Goal: Information Seeking & Learning: Learn about a topic

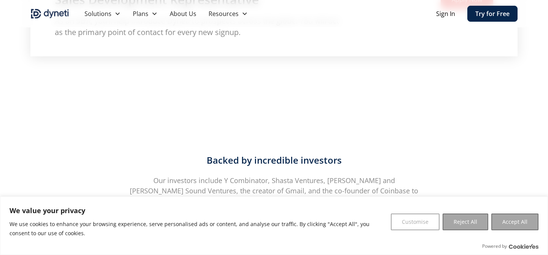
scroll to position [1300, 0]
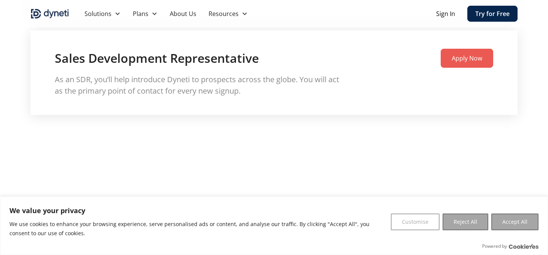
click at [267, 75] on p "As an SDR, you’ll help introduce Dyneti to prospects across the globe. You will…" at bounding box center [201, 85] width 292 height 23
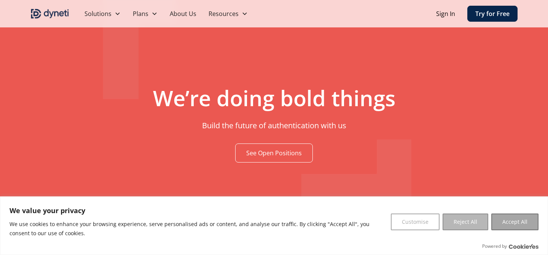
click at [461, 223] on button "Reject All" at bounding box center [466, 222] width 46 height 17
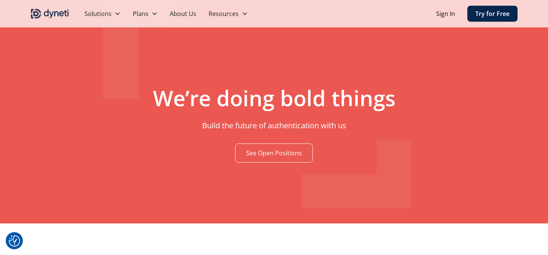
click at [282, 147] on link "See Open Positions" at bounding box center [274, 153] width 78 height 19
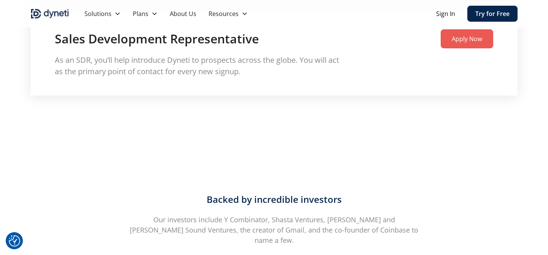
scroll to position [1439, 0]
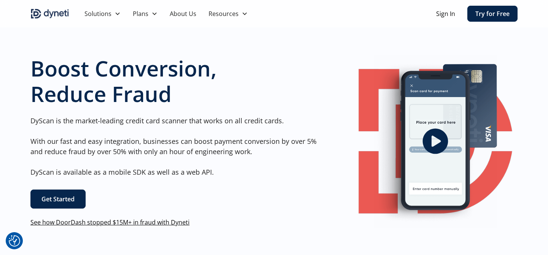
scroll to position [27, 0]
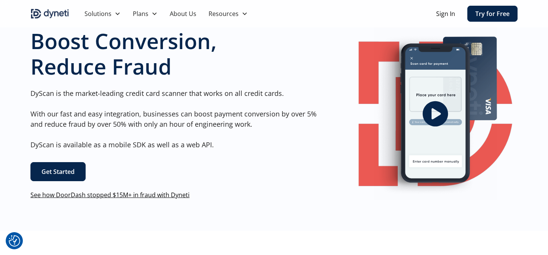
click at [154, 195] on link "See how DoorDash stopped $15M+ in fraud with Dyneti" at bounding box center [109, 195] width 159 height 8
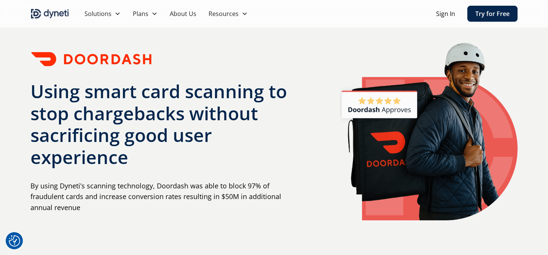
click at [147, 137] on h1 "Using smart card scanning to stop chargebacks without sacrificing good user exp…" at bounding box center [163, 124] width 267 height 88
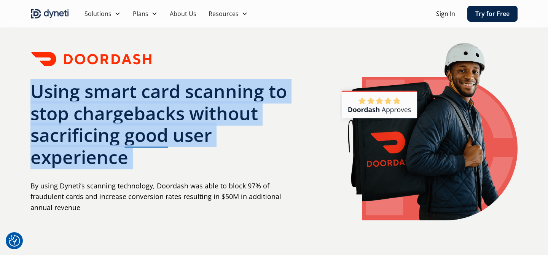
click at [147, 137] on h1 "Using smart card scanning to stop chargebacks without sacrificing good user exp…" at bounding box center [163, 124] width 267 height 88
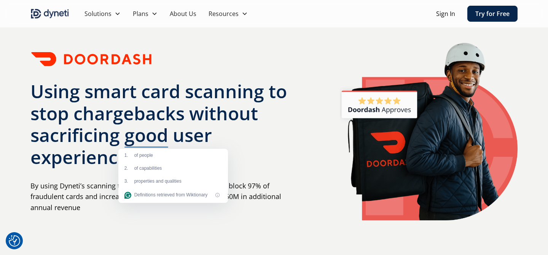
click at [147, 137] on h1 "Using smart card scanning to stop chargebacks without sacrificing good user exp…" at bounding box center [163, 124] width 267 height 88
click at [96, 134] on h1 "Using smart card scanning to stop chargebacks without sacrificing good user exp…" at bounding box center [163, 124] width 267 height 88
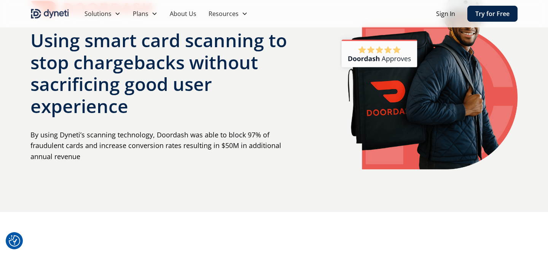
scroll to position [52, 0]
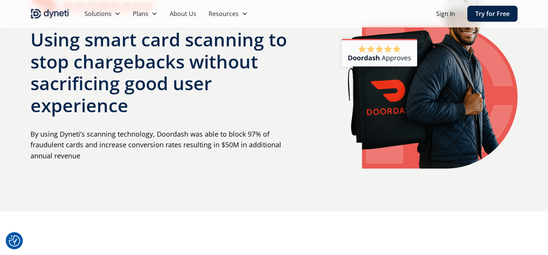
click at [96, 134] on p "By using Dyneti’s scanning technology, Doordash was able to block 97% of fraudu…" at bounding box center [163, 145] width 267 height 33
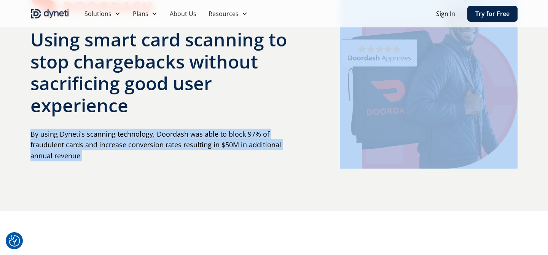
click at [85, 140] on p "By using Dyneti’s scanning technology, Doordash was able to block 97% of fraudu…" at bounding box center [163, 145] width 267 height 33
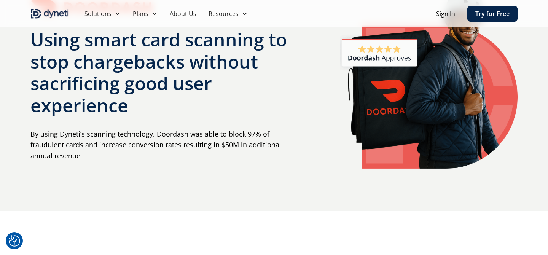
click at [85, 143] on p "By using Dyneti’s scanning technology, Doordash was able to block 97% of fraudu…" at bounding box center [163, 145] width 267 height 33
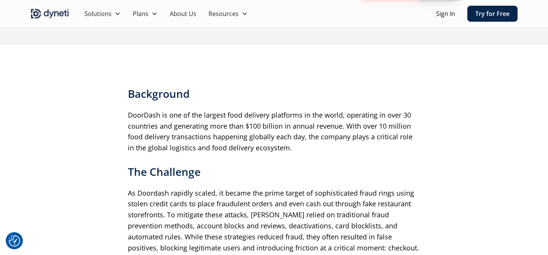
scroll to position [258, 0]
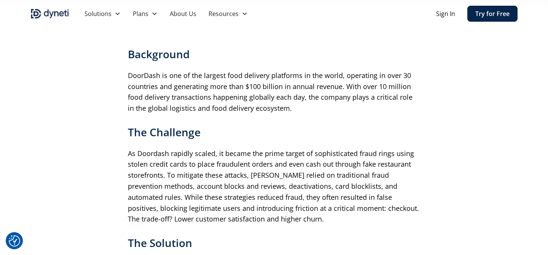
click at [150, 93] on p "DoorDash is one of the largest food delivery platforms in the world, operating …" at bounding box center [274, 92] width 292 height 44
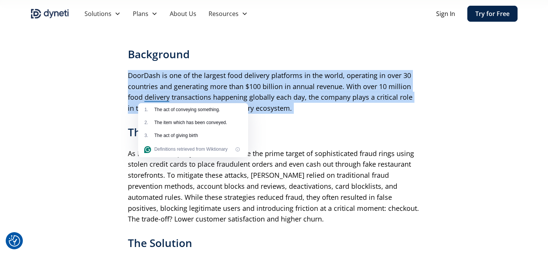
click at [134, 97] on p "DoorDash is one of the largest food delivery platforms in the world, operating …" at bounding box center [274, 92] width 292 height 44
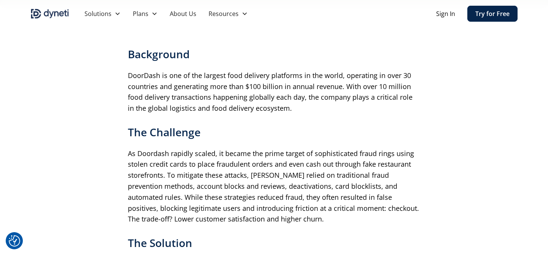
scroll to position [275, 0]
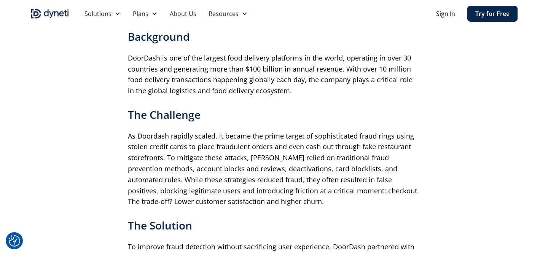
click at [273, 150] on p "As Doordash rapidly scaled, it became the prime target of sophisticated fraud r…" at bounding box center [274, 169] width 292 height 77
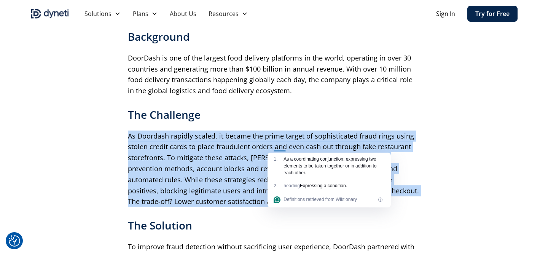
click at [242, 152] on p "As Doordash rapidly scaled, it became the prime target of sophisticated fraud r…" at bounding box center [274, 169] width 292 height 77
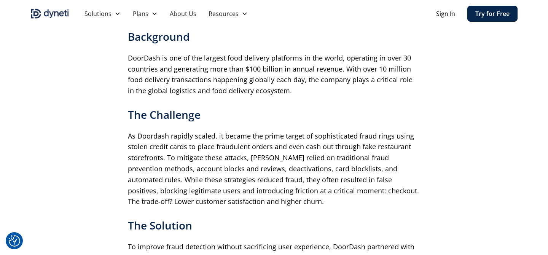
click at [242, 152] on p "As Doordash rapidly scaled, it became the prime target of sophisticated fraud r…" at bounding box center [274, 169] width 292 height 77
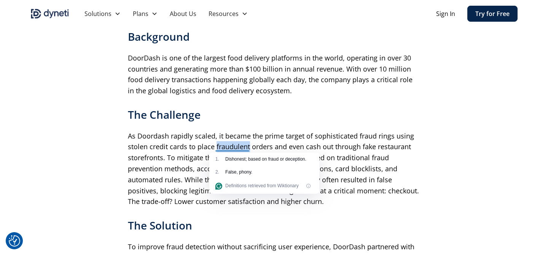
click at [213, 152] on p "As Doordash rapidly scaled, it became the prime target of sophisticated fraud r…" at bounding box center [274, 169] width 292 height 77
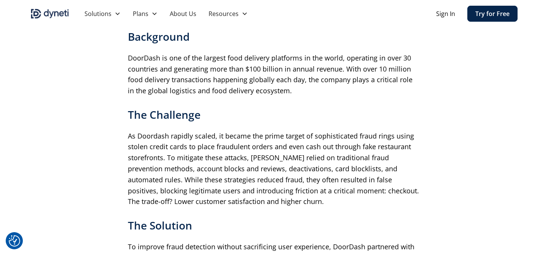
click at [213, 152] on p "As Doordash rapidly scaled, it became the prime target of sophisticated fraud r…" at bounding box center [274, 169] width 292 height 77
click at [207, 166] on p "As Doordash rapidly scaled, it became the prime target of sophisticated fraud r…" at bounding box center [274, 169] width 292 height 77
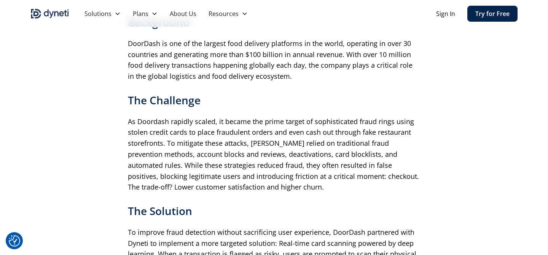
scroll to position [292, 0]
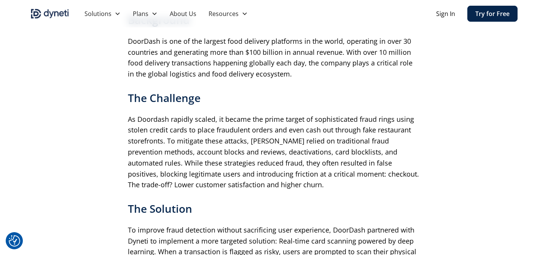
click at [241, 166] on p "As Doordash rapidly scaled, it became the prime target of sophisticated fraud r…" at bounding box center [274, 152] width 292 height 77
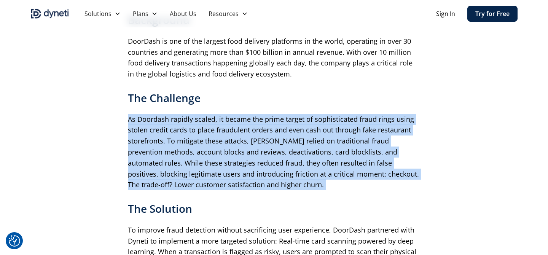
click at [231, 167] on p "As Doordash rapidly scaled, it became the prime target of sophisticated fraud r…" at bounding box center [274, 152] width 292 height 77
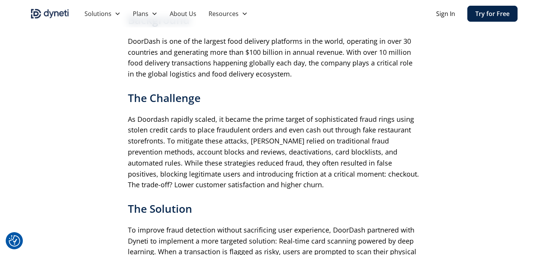
click at [231, 167] on p "As Doordash rapidly scaled, it became the prime target of sophisticated fraud r…" at bounding box center [274, 152] width 292 height 77
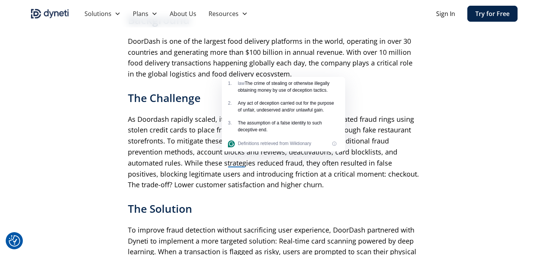
click at [206, 182] on p "As Doordash rapidly scaled, it became the prime target of sophisticated fraud r…" at bounding box center [274, 152] width 292 height 77
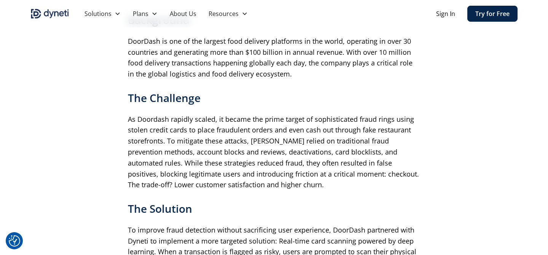
click at [206, 182] on p "As Doordash rapidly scaled, it became the prime target of sophisticated fraud r…" at bounding box center [274, 152] width 292 height 77
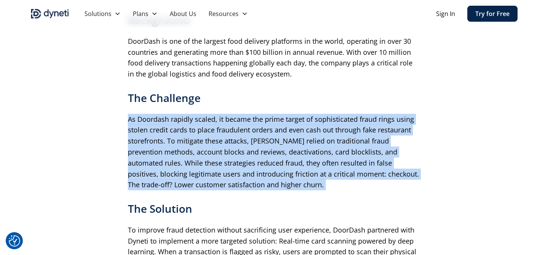
click at [181, 181] on p "As Doordash rapidly scaled, it became the prime target of sophisticated fraud r…" at bounding box center [274, 152] width 292 height 77
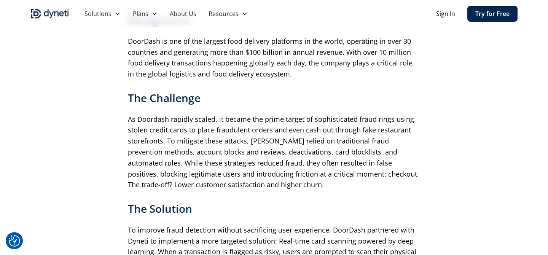
click at [181, 181] on p "As Doordash rapidly scaled, it became the prime target of sophisticated fraud r…" at bounding box center [274, 152] width 292 height 77
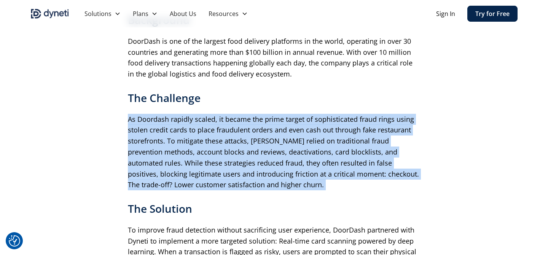
click at [164, 179] on p "As Doordash rapidly scaled, it became the prime target of sophisticated fraud r…" at bounding box center [274, 152] width 292 height 77
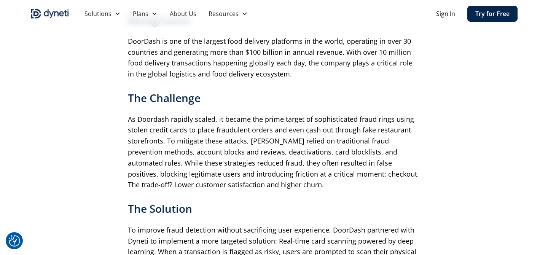
click at [178, 189] on p "As Doordash rapidly scaled, it became the prime target of sophisticated fraud r…" at bounding box center [274, 152] width 292 height 77
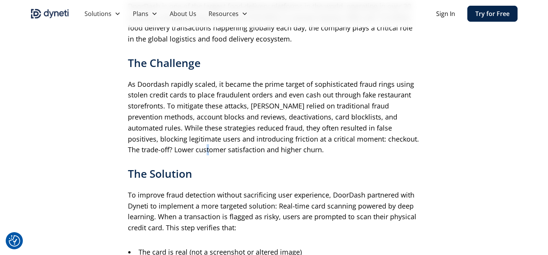
click at [178, 189] on div "Background DoorDash is one of the largest food delivery platforms in the world,…" at bounding box center [274, 141] width 292 height 324
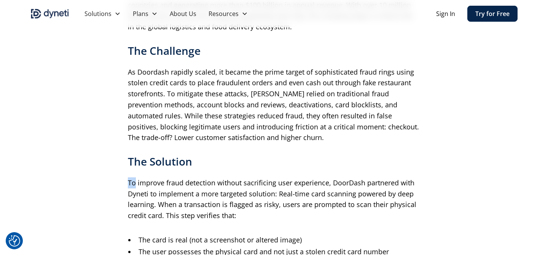
click at [178, 189] on p "To improve fraud detection without sacrificing user experience, DoorDash partne…" at bounding box center [274, 199] width 292 height 44
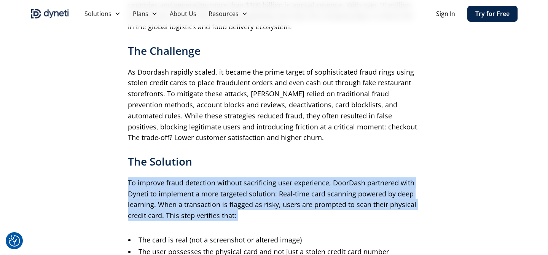
click at [214, 191] on p "To improve fraud detection without sacrificing user experience, DoorDash partne…" at bounding box center [274, 199] width 292 height 44
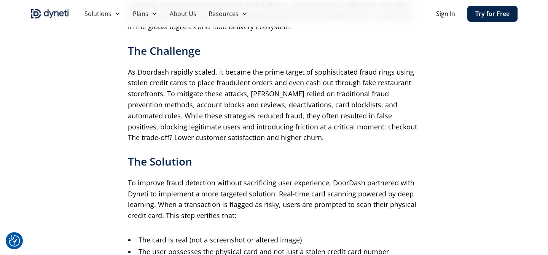
click at [214, 191] on p "To improve fraud detection without sacrificing user experience, DoorDash partne…" at bounding box center [274, 199] width 292 height 44
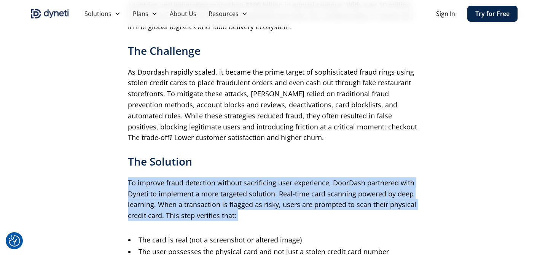
click at [210, 191] on p "To improve fraud detection without sacrificing user experience, DoorDash partne…" at bounding box center [274, 199] width 292 height 44
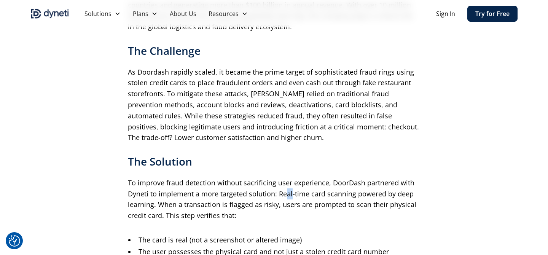
drag, startPoint x: 286, startPoint y: 195, endPoint x: 292, endPoint y: 198, distance: 6.5
click at [292, 198] on p "To improve fraud detection without sacrificing user experience, DoorDash partne…" at bounding box center [274, 199] width 292 height 44
click at [291, 208] on p "To improve fraud detection without sacrificing user experience, DoorDash partne…" at bounding box center [274, 199] width 292 height 44
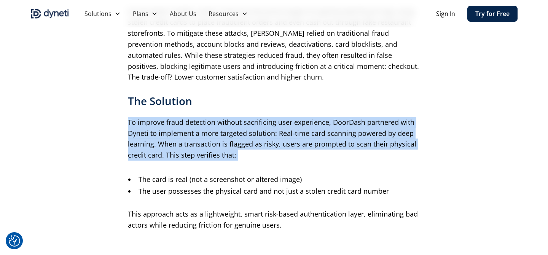
scroll to position [403, 0]
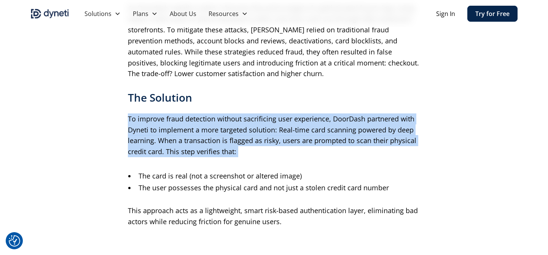
click at [291, 208] on p "This approach acts as a lightweight, smart risk-based authentication layer, eli…" at bounding box center [274, 216] width 292 height 22
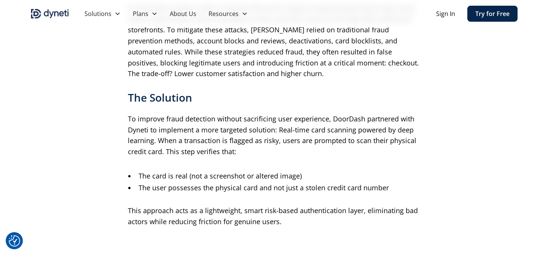
click at [291, 208] on p "This approach acts as a lightweight, smart risk-based authentication layer, eli…" at bounding box center [274, 216] width 292 height 22
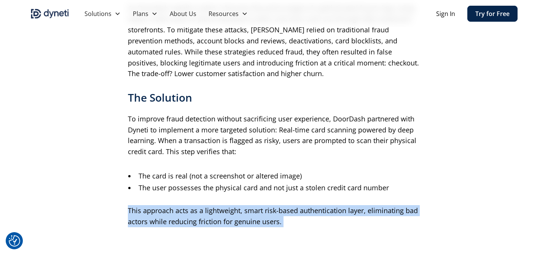
click at [285, 215] on p "This approach acts as a lightweight, smart risk-based authentication layer, eli…" at bounding box center [274, 216] width 292 height 22
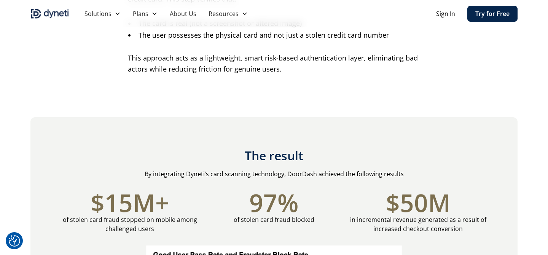
scroll to position [569, 0]
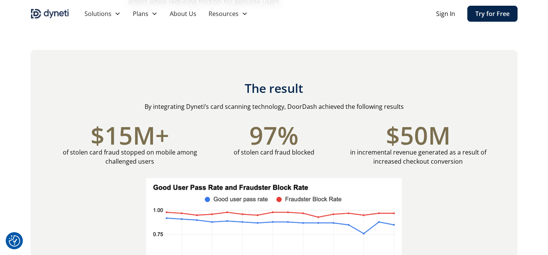
scroll to position [625, 0]
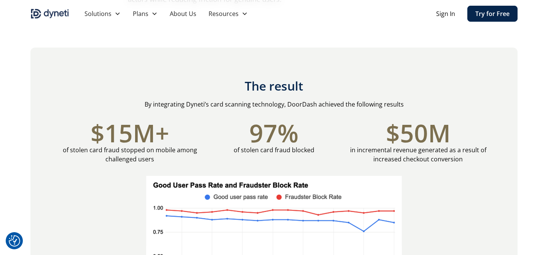
click at [269, 121] on em "97%" at bounding box center [274, 133] width 81 height 24
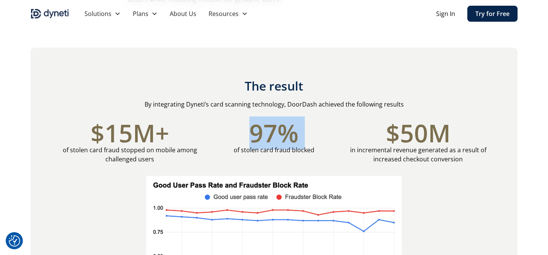
click at [266, 137] on em "97%" at bounding box center [274, 133] width 81 height 24
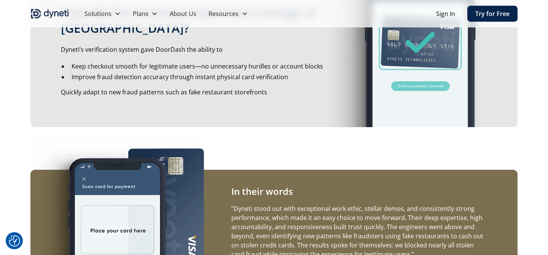
scroll to position [975, 0]
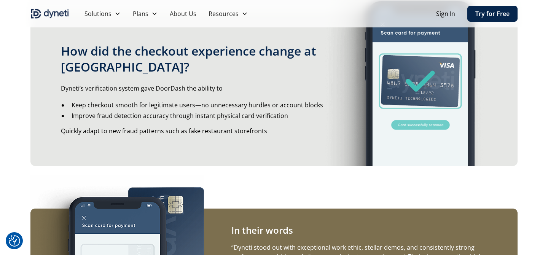
click at [266, 137] on div "How did the checkout experience change at Doordash? Dyneti’s verification syste…" at bounding box center [200, 89] width 341 height 153
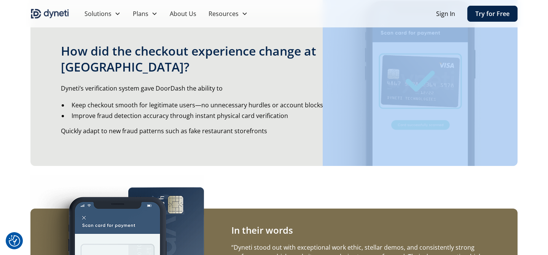
click at [266, 137] on div "How did the checkout experience change at Doordash? Dyneti’s verification syste…" at bounding box center [200, 89] width 341 height 153
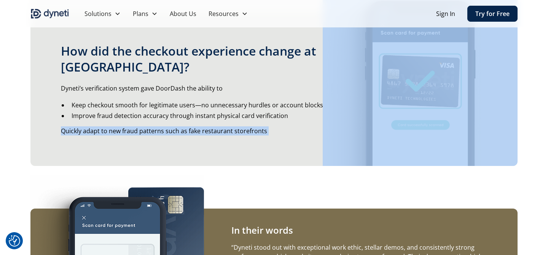
click at [265, 144] on div "How did the checkout experience change at Doordash? Dyneti’s verification syste…" at bounding box center [200, 89] width 341 height 153
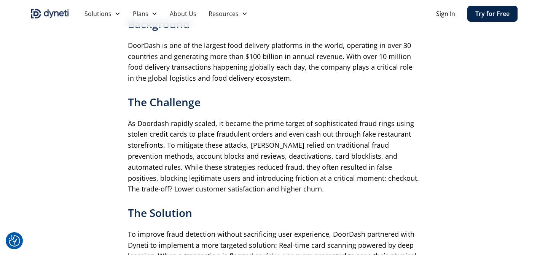
scroll to position [0, 0]
